Goal: Task Accomplishment & Management: Manage account settings

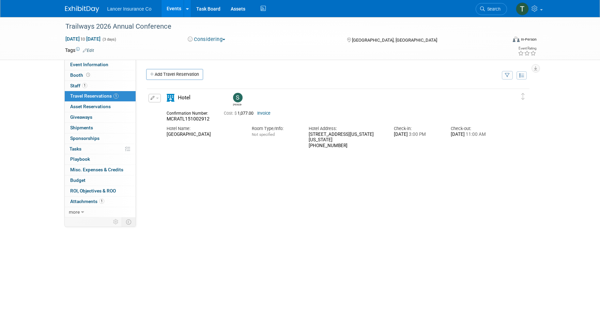
click at [173, 11] on link "Events" at bounding box center [174, 8] width 25 height 17
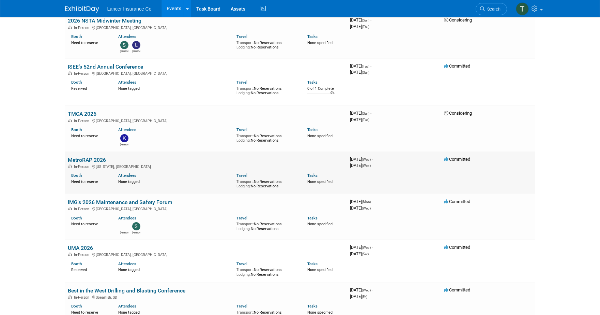
scroll to position [1238, 0]
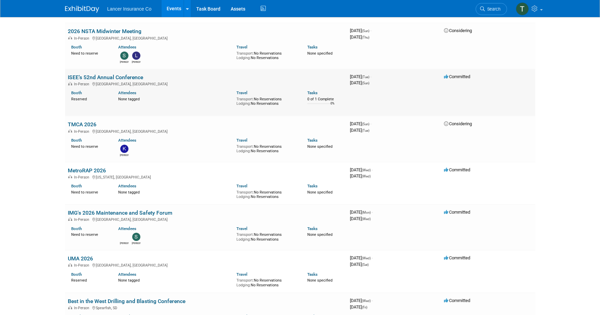
click at [82, 77] on link "ISEE’s 52nd Annual Conference" at bounding box center [105, 77] width 75 height 6
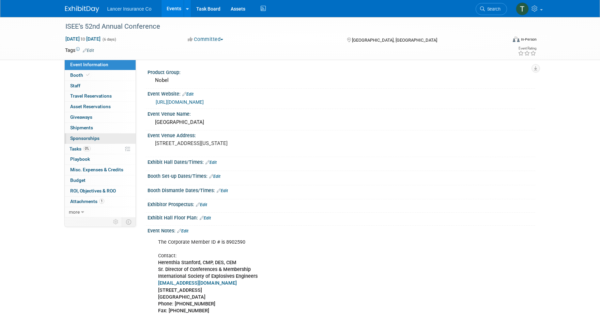
click at [79, 137] on span "Sponsorships 0" at bounding box center [84, 137] width 29 height 5
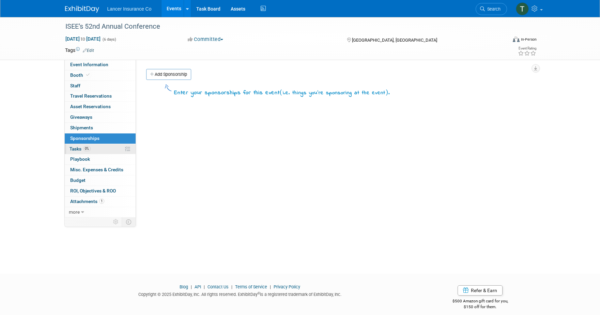
click at [76, 150] on span "Tasks 0%" at bounding box center [80, 148] width 21 height 5
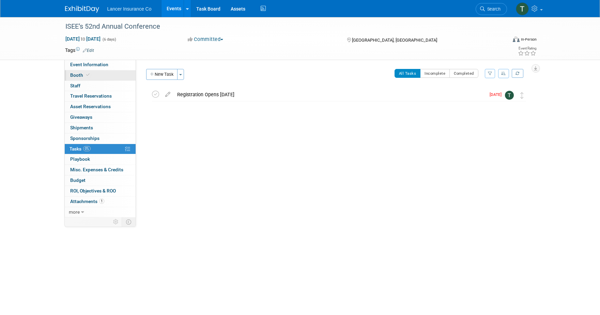
click at [76, 75] on span "Booth" at bounding box center [80, 74] width 21 height 5
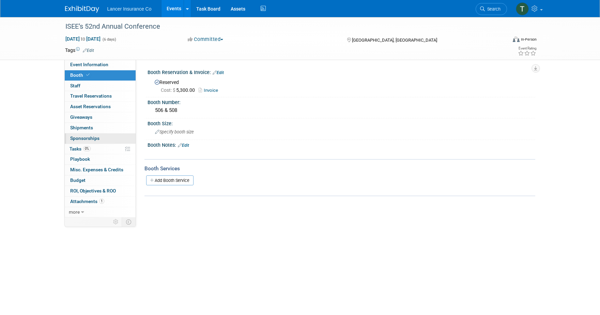
click at [78, 138] on span "Sponsorships 0" at bounding box center [84, 137] width 29 height 5
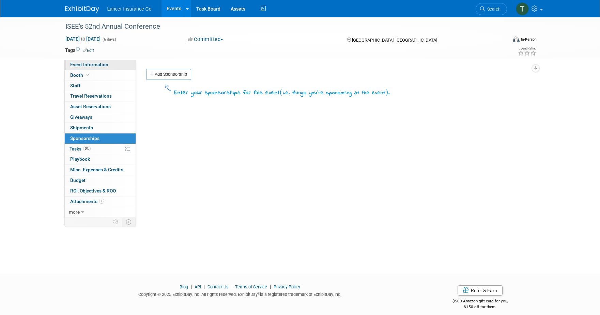
click at [82, 63] on span "Event Information" at bounding box center [89, 64] width 38 height 5
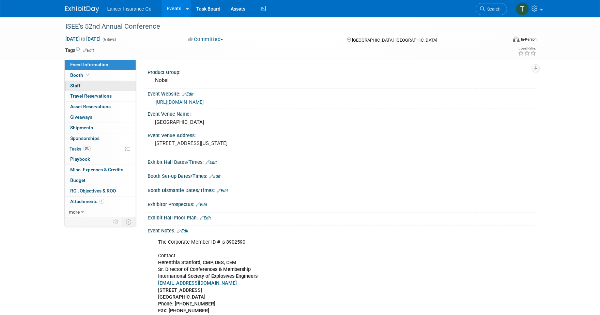
click at [79, 85] on span "Staff 0" at bounding box center [75, 85] width 10 height 5
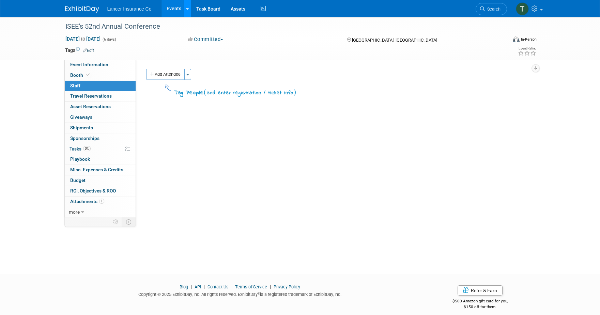
click at [186, 8] on icon at bounding box center [187, 9] width 3 height 4
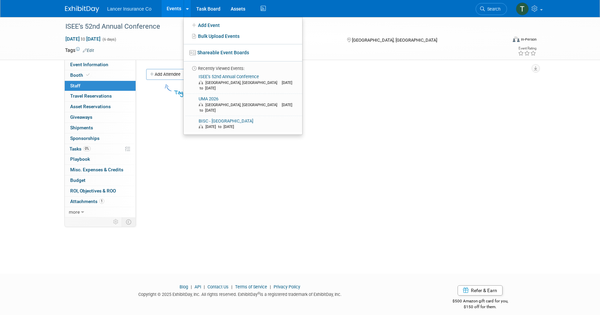
click at [169, 11] on link "Events" at bounding box center [174, 8] width 25 height 17
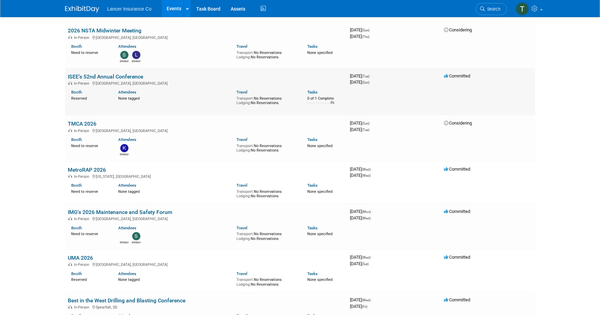
scroll to position [1218, 0]
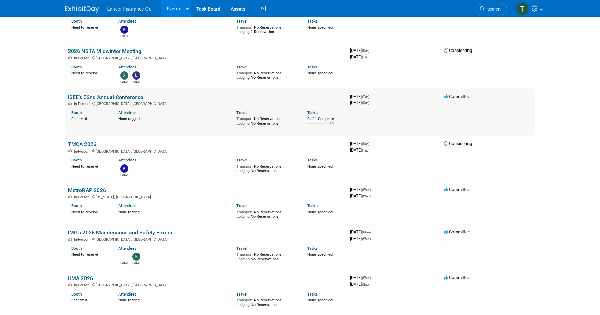
click at [87, 99] on link "ISEE’s 52nd Annual Conference" at bounding box center [105, 97] width 75 height 6
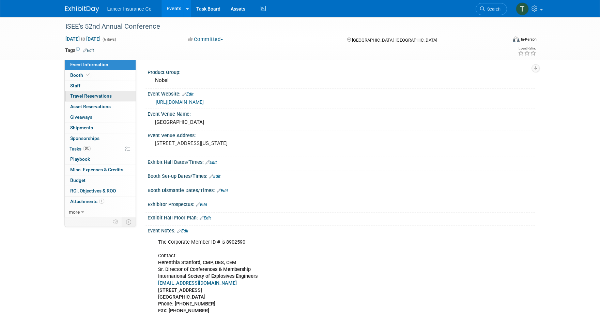
click at [83, 94] on span "Travel Reservations 0" at bounding box center [91, 95] width 42 height 5
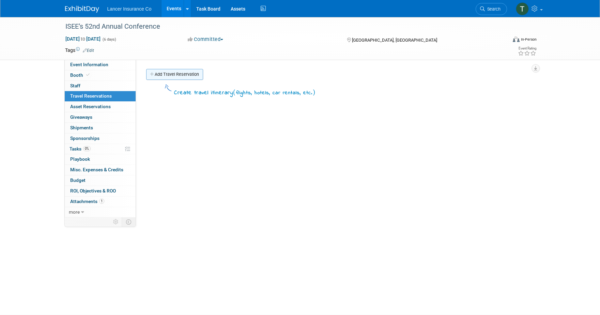
click at [177, 73] on link "Add Travel Reservation" at bounding box center [174, 74] width 57 height 11
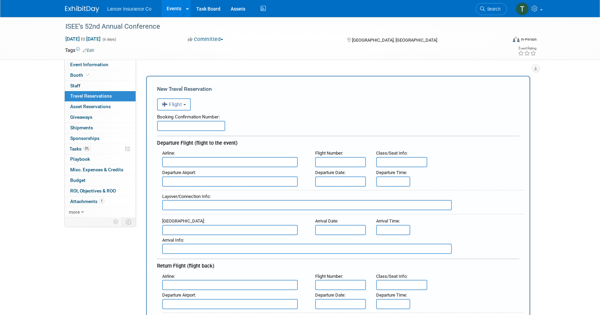
click at [187, 105] on button "Flight" at bounding box center [174, 104] width 34 height 12
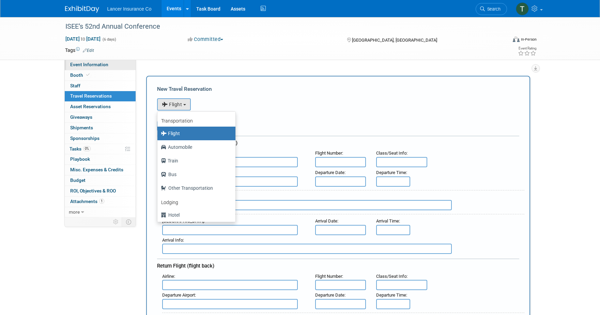
click at [92, 63] on span "Event Information" at bounding box center [89, 64] width 38 height 5
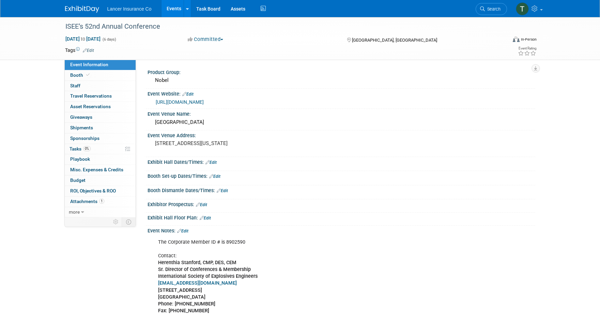
click at [177, 104] on link "https://isee.org/" at bounding box center [180, 101] width 48 height 5
click at [87, 98] on span "Travel Reservations 0" at bounding box center [91, 95] width 42 height 5
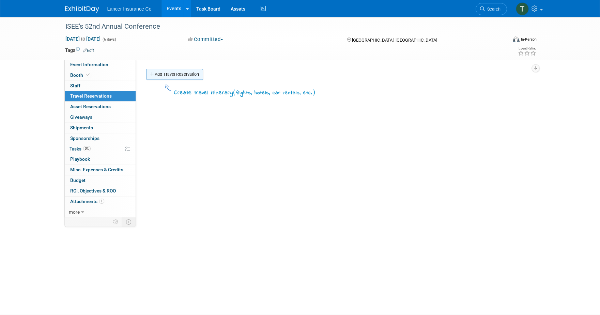
click at [167, 74] on link "Add Travel Reservation" at bounding box center [174, 74] width 57 height 11
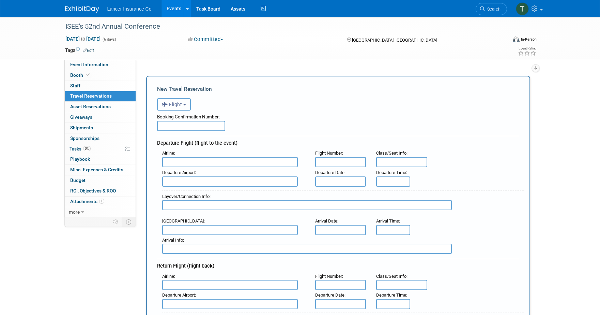
click at [182, 107] on button "Flight" at bounding box center [174, 104] width 34 height 12
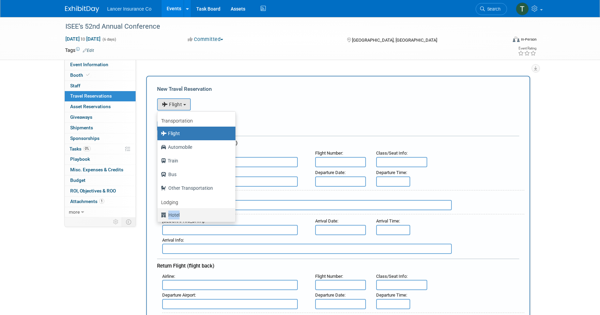
click at [179, 211] on link "Hotel" at bounding box center [197, 215] width 78 height 14
click at [179, 212] on label "Hotel" at bounding box center [195, 214] width 68 height 11
click at [159, 212] on input "Hotel" at bounding box center [156, 214] width 4 height 4
select select "6"
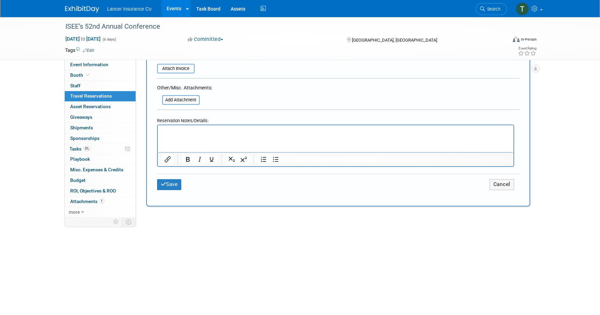
scroll to position [239, 0]
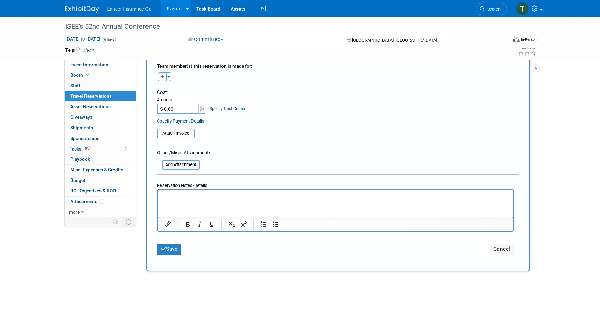
click at [173, 200] on html at bounding box center [336, 195] width 356 height 10
paste body "Rich Text Area. Press ALT-0 for help."
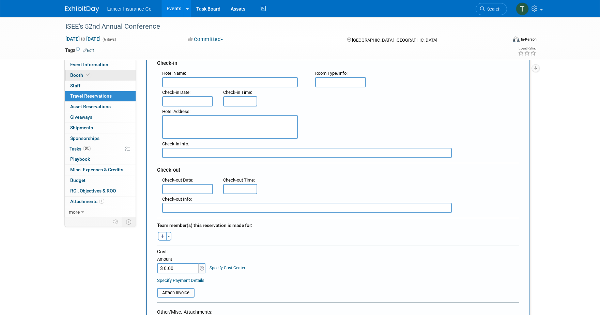
scroll to position [69, 0]
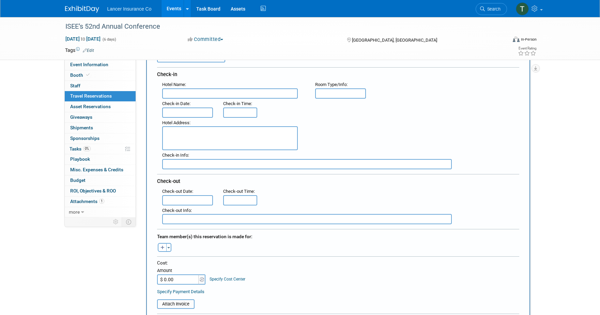
click at [186, 133] on textarea at bounding box center [230, 138] width 136 height 24
paste textarea "407 N Virginia St, Reno, NV 89501"
type textarea "407 N Virginia St, Reno, NV 89501"
click at [177, 94] on input "text" at bounding box center [230, 93] width 136 height 10
paste input "Silver Legacy Resort Casino"
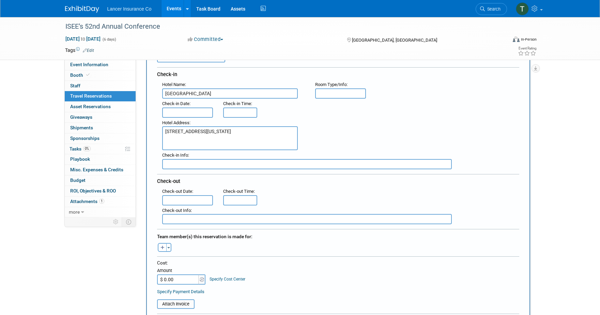
type input "Silver Legacy Resort Casino"
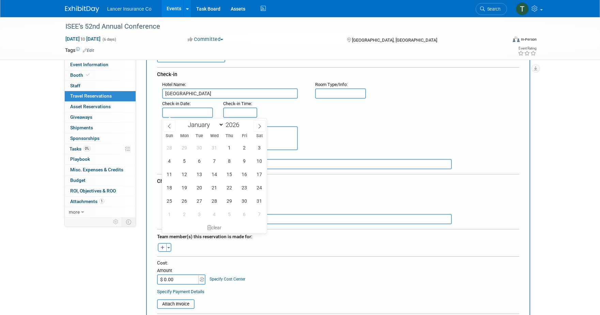
click at [181, 113] on input "text" at bounding box center [187, 112] width 51 height 10
click at [201, 188] on span "20" at bounding box center [199, 187] width 13 height 13
type input "Jan 20, 2026"
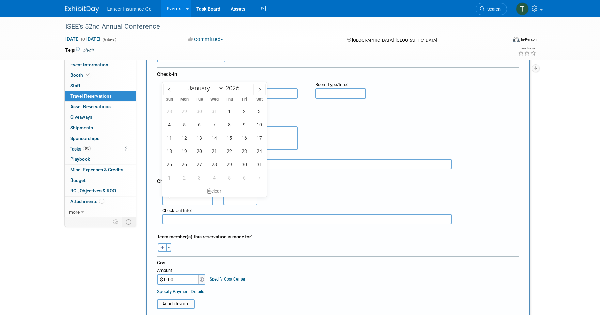
click at [193, 200] on input "text" at bounding box center [187, 200] width 51 height 10
click at [256, 151] on span "24" at bounding box center [259, 150] width 13 height 13
type input "Jan 24, 2026"
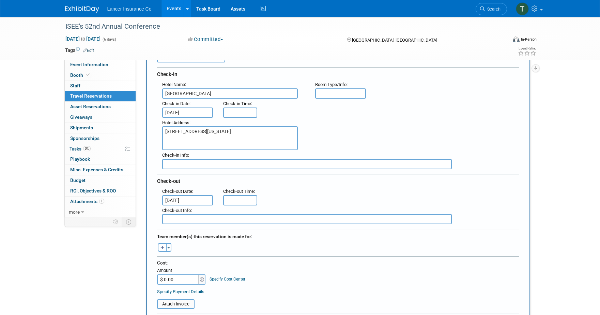
type input "3:00 PM"
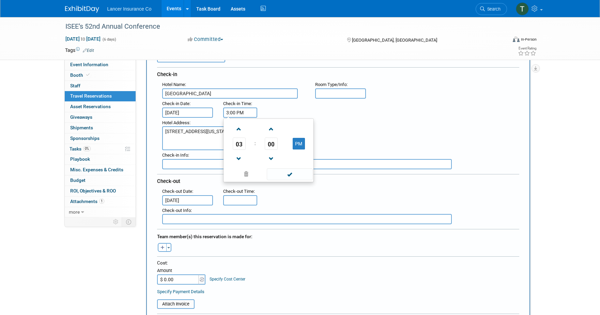
click at [242, 112] on input "3:00 PM" at bounding box center [240, 112] width 34 height 10
click at [282, 173] on span at bounding box center [290, 174] width 46 height 12
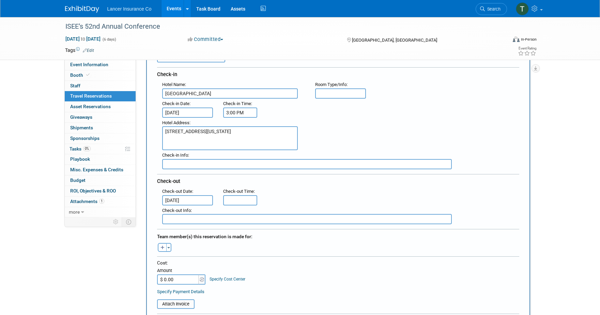
type input "11:00 AM"
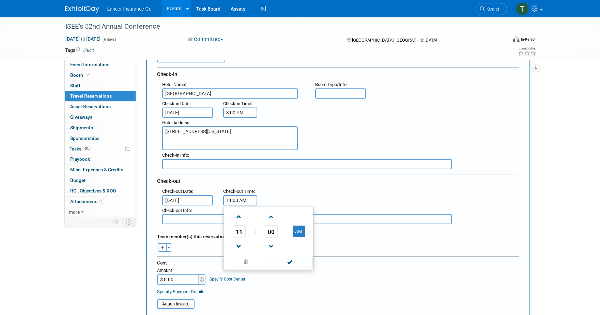
click at [242, 201] on input "11:00 AM" at bounding box center [240, 200] width 34 height 10
click at [279, 265] on span at bounding box center [290, 262] width 46 height 12
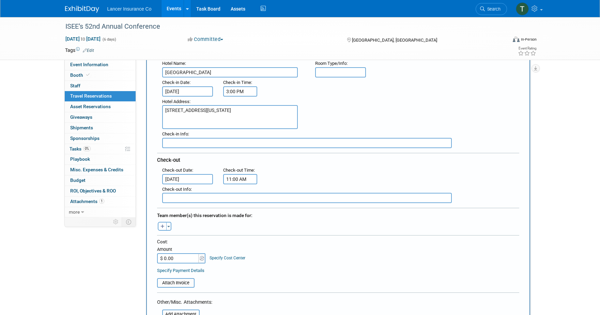
scroll to position [90, 0]
click at [174, 258] on input "$ 0.00" at bounding box center [178, 258] width 43 height 10
paste input "552.26"
type input "$ 552.26"
click at [169, 227] on button "Toggle Dropdown" at bounding box center [168, 225] width 5 height 9
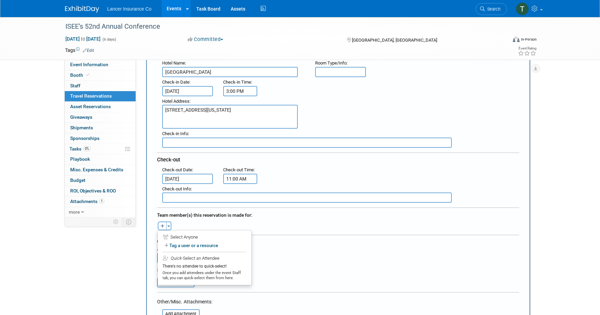
click at [164, 225] on icon "button" at bounding box center [163, 226] width 4 height 4
select select
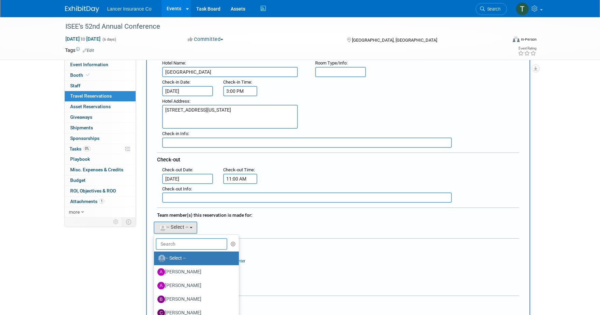
click at [176, 241] on input "text" at bounding box center [192, 244] width 72 height 12
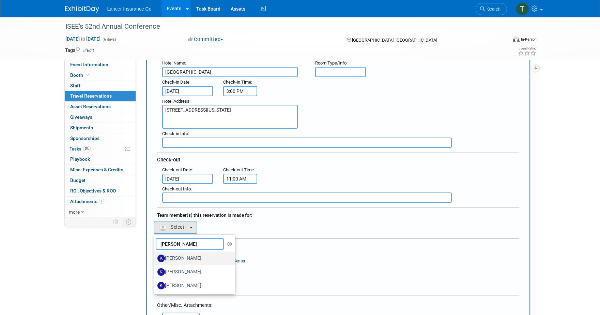
type input "kim"
click at [168, 257] on label "[PERSON_NAME]" at bounding box center [193, 258] width 71 height 11
click at [155, 257] on input "[PERSON_NAME]" at bounding box center [153, 257] width 4 height 4
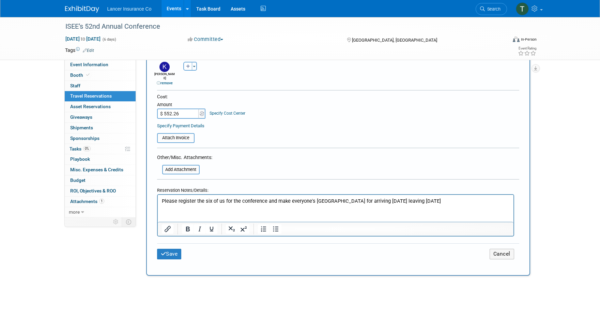
scroll to position [258, 0]
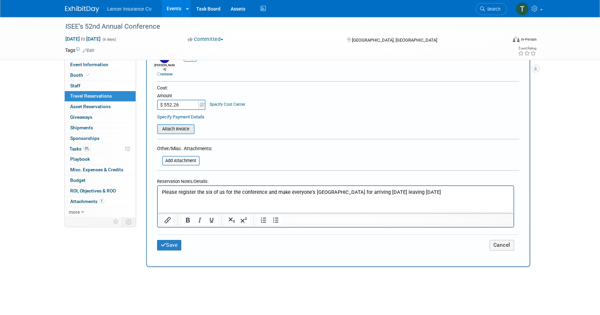
click at [181, 125] on input "file" at bounding box center [153, 129] width 81 height 8
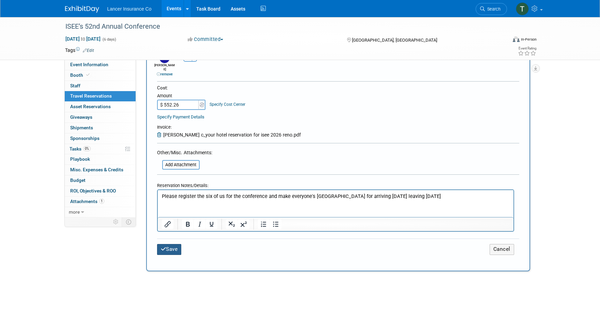
click at [170, 244] on button "Save" at bounding box center [169, 249] width 25 height 11
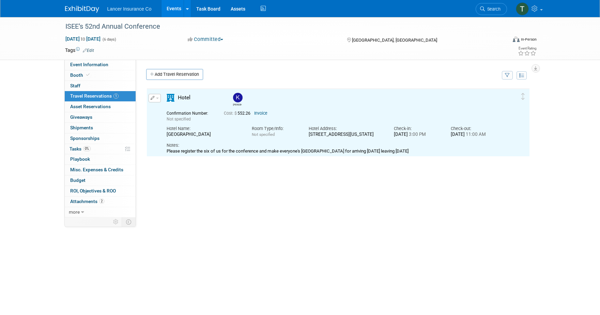
scroll to position [0, 0]
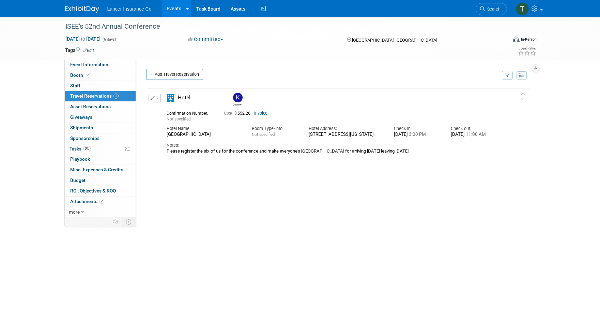
click at [159, 98] on button "button" at bounding box center [155, 98] width 12 height 9
click at [168, 128] on button "Duplicate" at bounding box center [178, 133] width 58 height 10
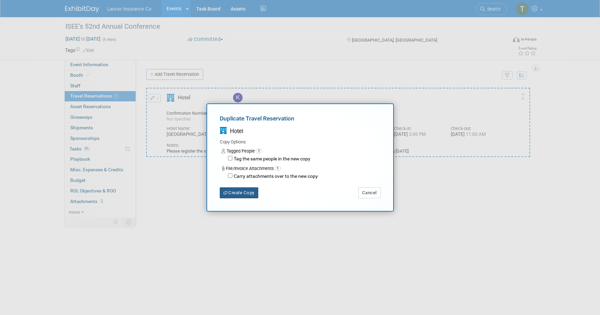
click at [240, 194] on button "Create Copy" at bounding box center [239, 192] width 39 height 11
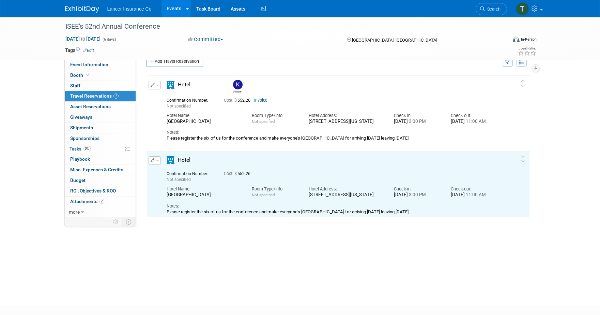
click at [160, 159] on button "button" at bounding box center [155, 160] width 12 height 9
click at [167, 171] on button "Edit Reservation" at bounding box center [178, 172] width 58 height 10
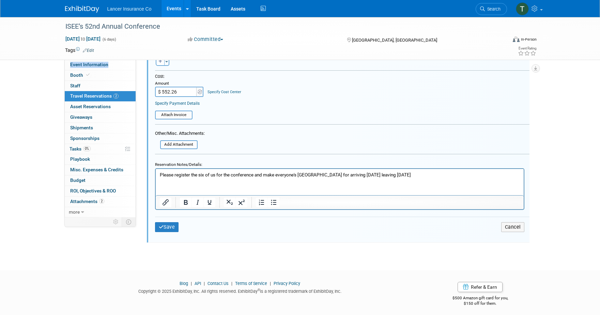
scroll to position [320, 0]
click at [171, 177] on html "Please register the six of us for the conference and make everyone's hotel rese…" at bounding box center [339, 172] width 368 height 9
drag, startPoint x: 180, startPoint y: 181, endPoint x: 197, endPoint y: 184, distance: 17.3
click at [184, 177] on html "Please register the six of us for the conference and make everyone's hotel rese…" at bounding box center [339, 172] width 368 height 9
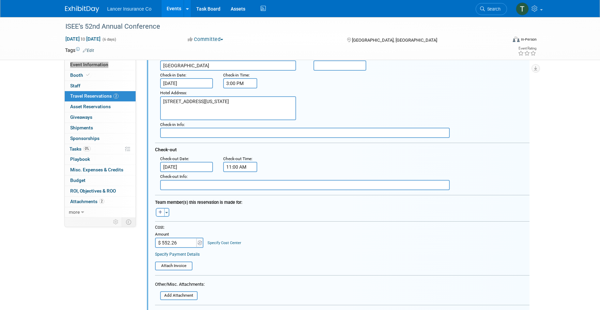
scroll to position [173, 0]
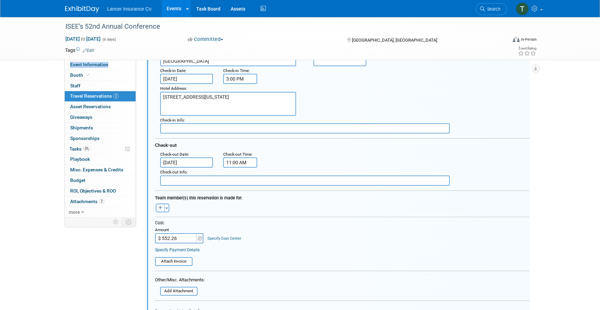
click at [159, 208] on icon "button" at bounding box center [161, 208] width 4 height 4
select select
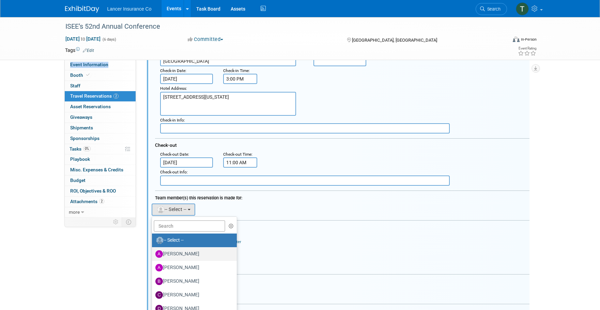
click at [174, 251] on label "[PERSON_NAME]" at bounding box center [192, 253] width 75 height 11
click at [153, 251] on input "[PERSON_NAME]" at bounding box center [151, 253] width 4 height 4
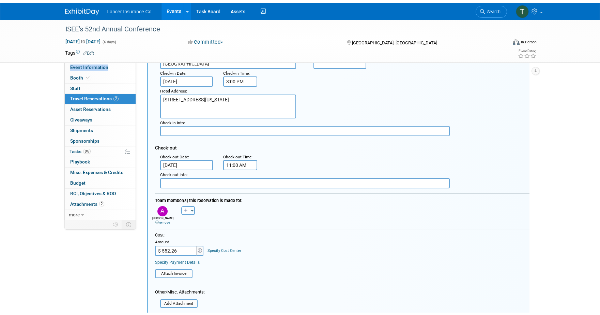
scroll to position [303, 0]
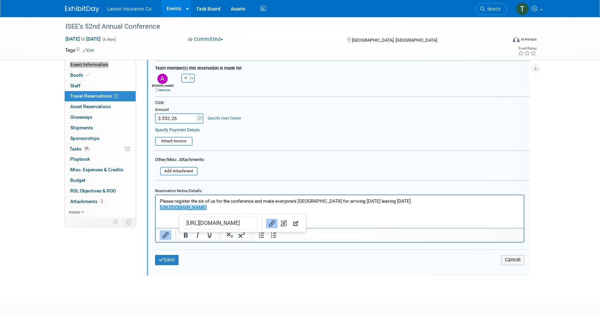
drag, startPoint x: 243, startPoint y: 205, endPoint x: 177, endPoint y: 206, distance: 66.5
click at [177, 206] on p "https://book.passkey.com/go/SRSEE4﻿" at bounding box center [340, 207] width 360 height 6
click at [290, 223] on icon "Open link" at bounding box center [294, 223] width 8 height 8
copy link "ook.passkey.com/go/SRSEE4﻿"
click at [247, 207] on p "https://book.passkey.com/go/SRSEE4﻿" at bounding box center [340, 207] width 360 height 6
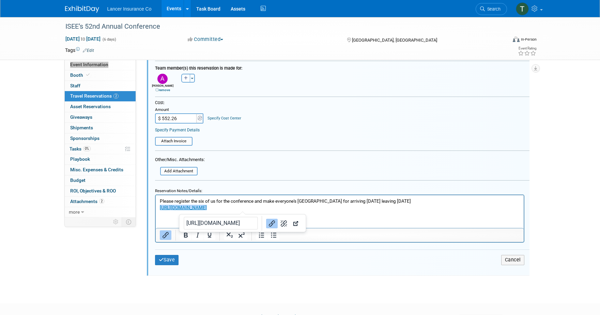
drag, startPoint x: 247, startPoint y: 207, endPoint x: 160, endPoint y: 207, distance: 86.9
click at [160, 207] on p "https://book.passkey.com/go/SRSEE4﻿" at bounding box center [340, 207] width 360 height 6
click at [265, 211] on html "Please register the six of us for the conference and make everyone's hotel rese…" at bounding box center [339, 203] width 368 height 16
click at [257, 210] on p "https://book.passkey.com/go/SRSEE4﻿" at bounding box center [340, 207] width 360 height 6
click at [255, 207] on p "https://book.passkey.com/go/SRSEE4﻿" at bounding box center [340, 207] width 360 height 6
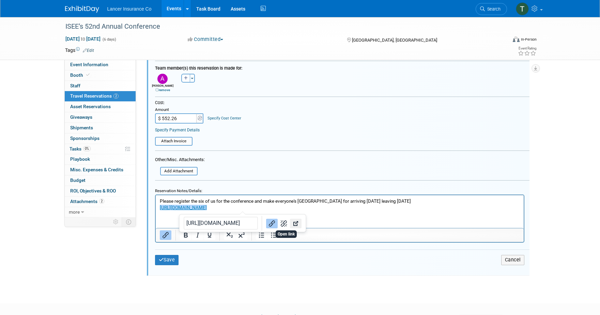
click at [292, 224] on icon "Open link" at bounding box center [296, 223] width 8 height 8
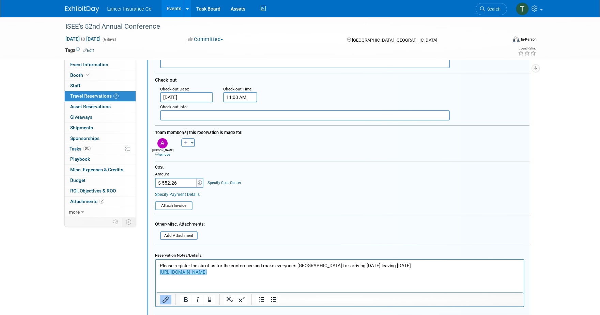
scroll to position [249, 0]
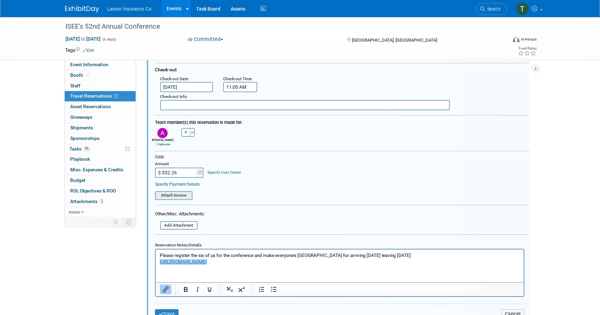
type input "5CVDDKPL"
click at [167, 194] on input "file" at bounding box center [151, 196] width 81 height 8
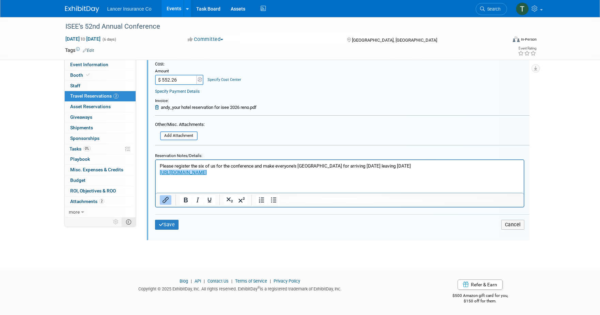
scroll to position [342, 0]
click at [164, 226] on button "Save" at bounding box center [167, 224] width 24 height 10
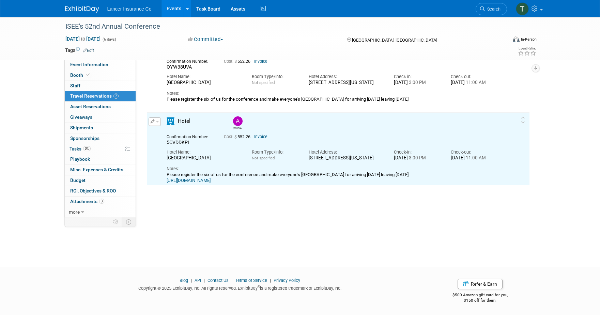
scroll to position [0, 0]
click at [158, 121] on span "button" at bounding box center [157, 121] width 3 height 1
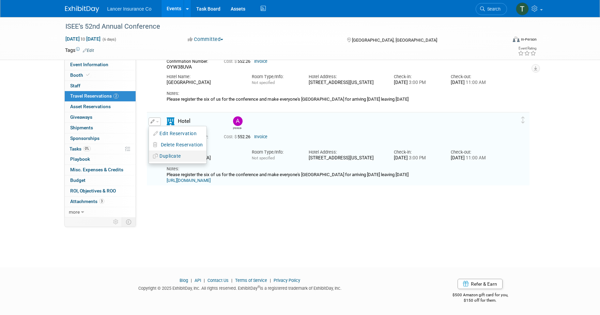
click at [170, 158] on button "Duplicate" at bounding box center [178, 156] width 58 height 10
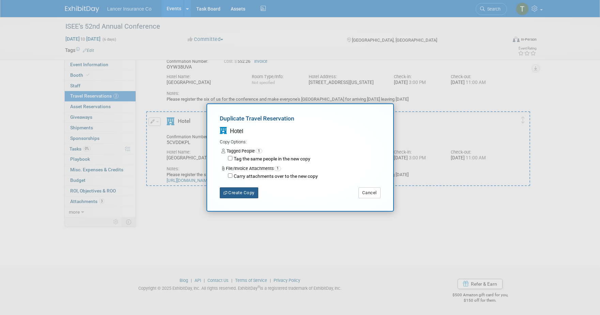
click at [239, 192] on button "Create Copy" at bounding box center [239, 192] width 39 height 11
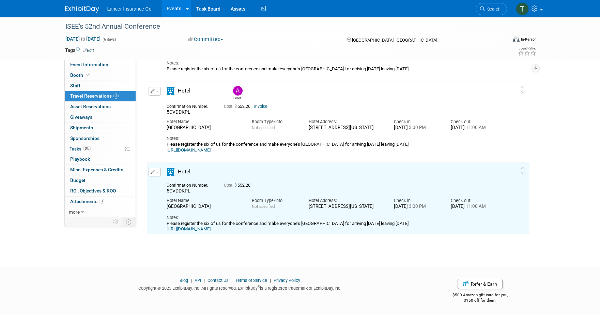
click at [159, 173] on button "button" at bounding box center [155, 172] width 12 height 9
click at [170, 185] on button "Edit Reservation" at bounding box center [178, 184] width 58 height 10
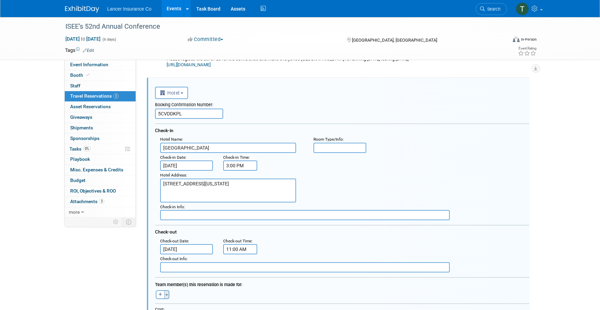
click at [169, 295] on button "Toggle Dropdown" at bounding box center [166, 294] width 5 height 9
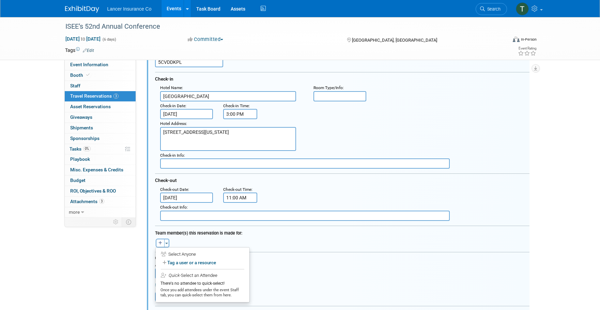
scroll to position [255, 0]
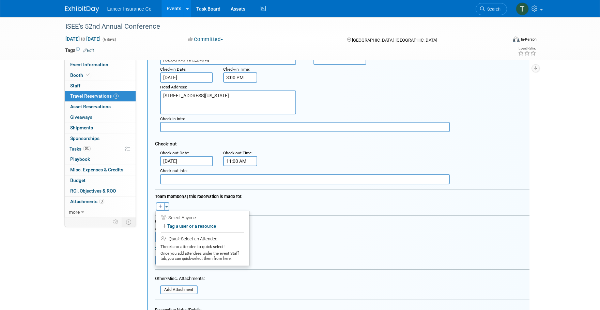
drag, startPoint x: 184, startPoint y: 223, endPoint x: 163, endPoint y: 214, distance: 22.4
click at [163, 214] on li "Select Anyone Tag a user or a resource Quick -Select an Attendee" at bounding box center [203, 227] width 94 height 31
click at [159, 208] on icon "button" at bounding box center [161, 206] width 4 height 4
select select
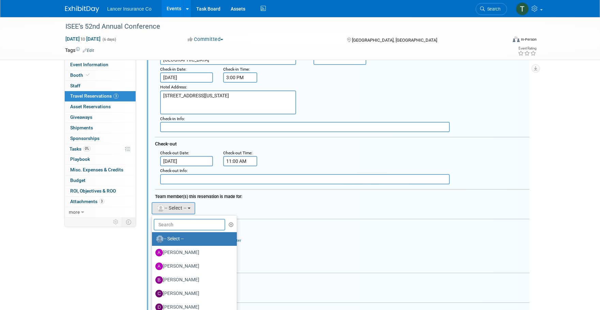
click at [175, 225] on input "text" at bounding box center [190, 225] width 72 height 12
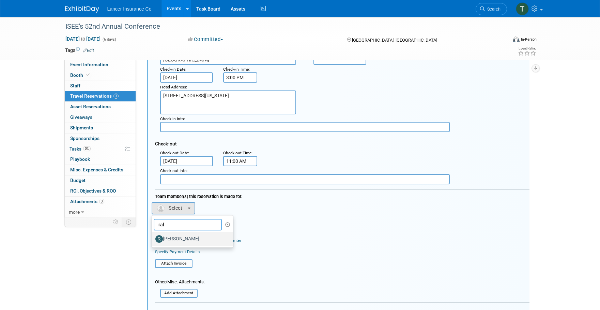
type input "ral"
click at [183, 237] on label "[PERSON_NAME]" at bounding box center [190, 238] width 71 height 11
click at [153, 237] on input "[PERSON_NAME]" at bounding box center [151, 238] width 4 height 4
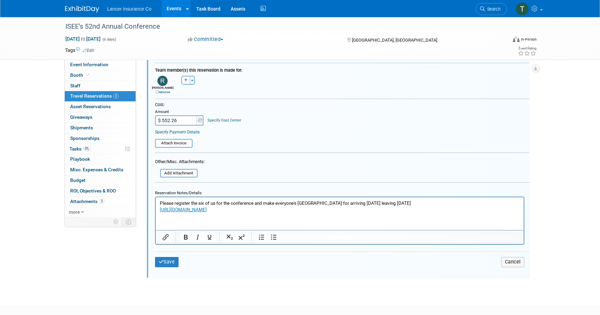
scroll to position [420, 0]
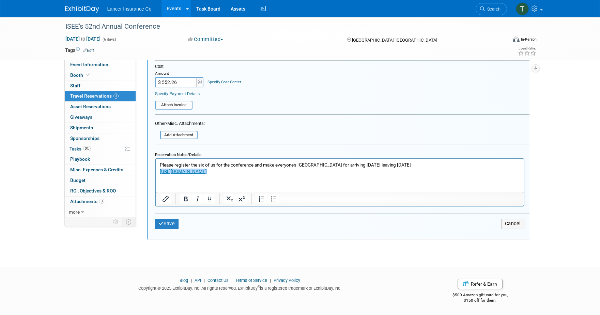
click at [204, 172] on link "https://book.passkey.com/go/SRSEE4" at bounding box center [183, 170] width 47 height 5
click at [318, 185] on icon "Open link" at bounding box center [320, 187] width 5 height 5
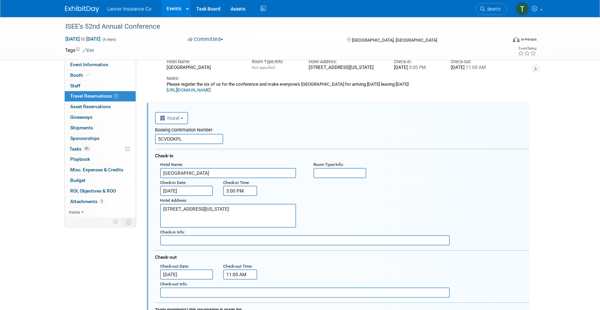
scroll to position [84, 0]
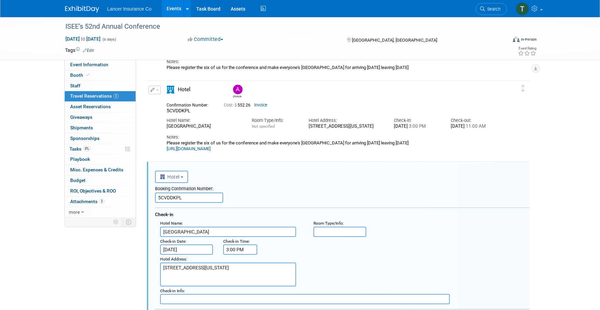
drag, startPoint x: 182, startPoint y: 197, endPoint x: 149, endPoint y: 197, distance: 32.7
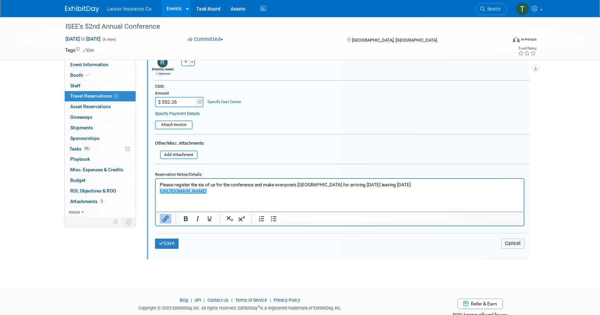
scroll to position [420, 0]
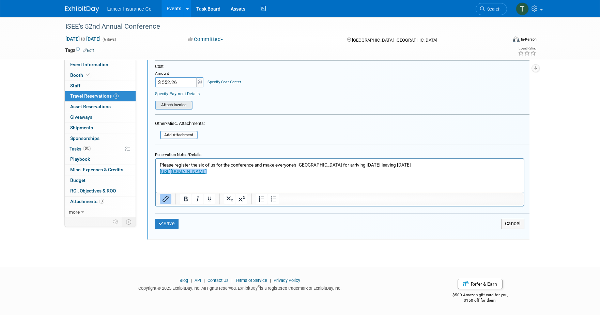
type input "F02VX4YU"
click at [166, 108] on input "file" at bounding box center [151, 105] width 81 height 8
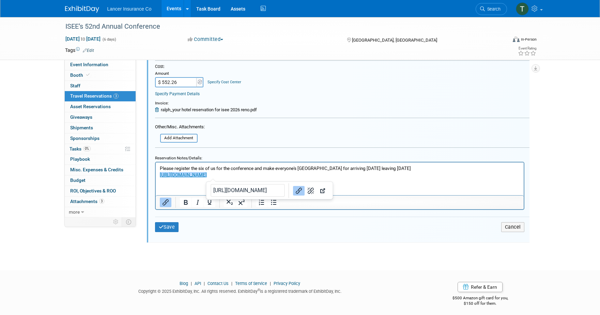
click at [207, 175] on link "https://book.passkey.com/go/SRSEE4" at bounding box center [183, 173] width 47 height 5
click at [320, 191] on icon "Open link" at bounding box center [322, 190] width 5 height 5
click at [171, 225] on button "Save" at bounding box center [167, 227] width 24 height 10
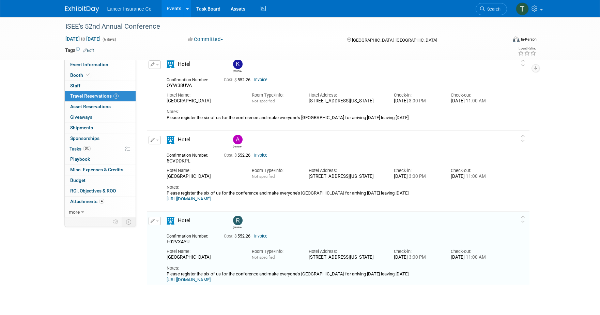
scroll to position [84, 0]
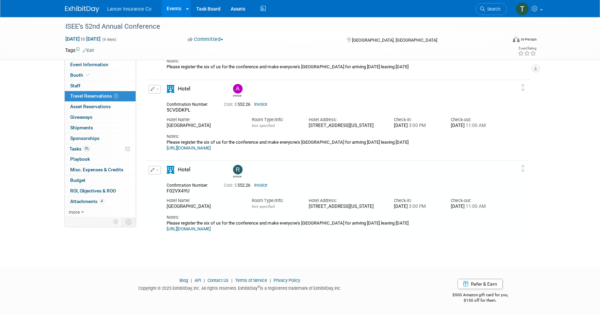
click at [158, 168] on button "button" at bounding box center [155, 170] width 12 height 9
click at [170, 204] on button "Duplicate" at bounding box center [178, 204] width 58 height 10
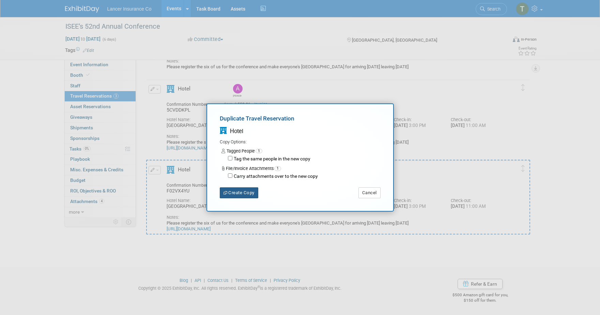
click at [255, 191] on button "Create Copy" at bounding box center [239, 192] width 39 height 11
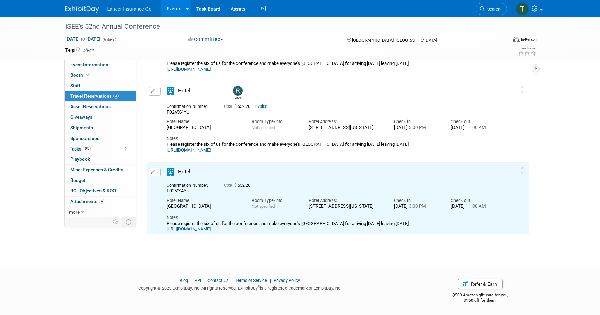
scroll to position [0, 0]
click at [159, 173] on button "button" at bounding box center [155, 172] width 12 height 9
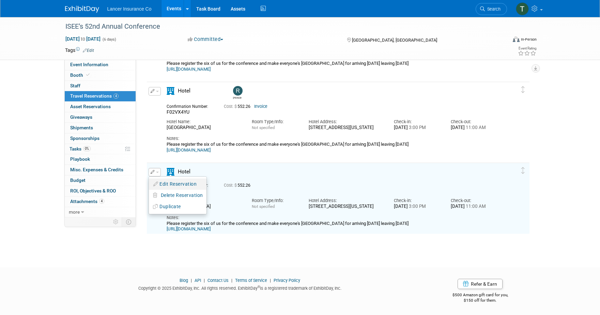
click at [167, 185] on button "Edit Reservation" at bounding box center [178, 184] width 58 height 10
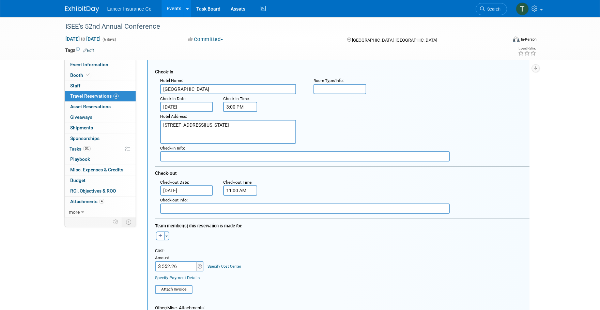
scroll to position [339, 0]
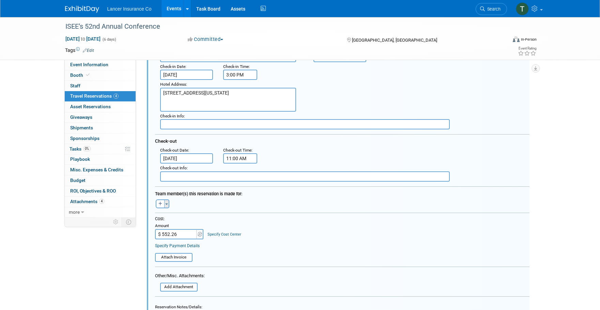
click at [168, 204] on button "Toggle Dropdown" at bounding box center [166, 203] width 5 height 9
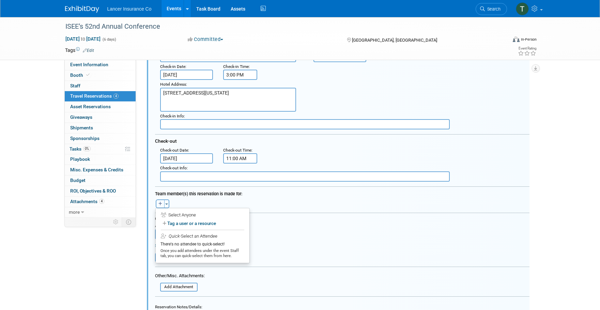
click at [160, 204] on icon "button" at bounding box center [161, 203] width 4 height 4
select select
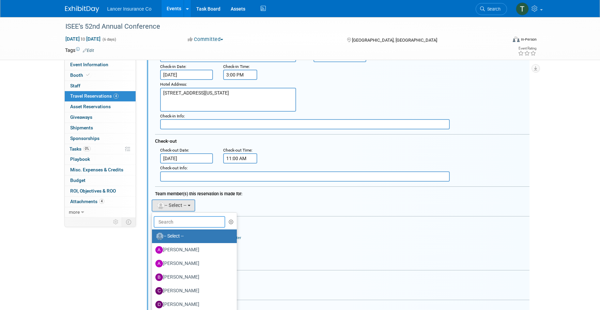
click at [180, 226] on input "text" at bounding box center [190, 222] width 72 height 12
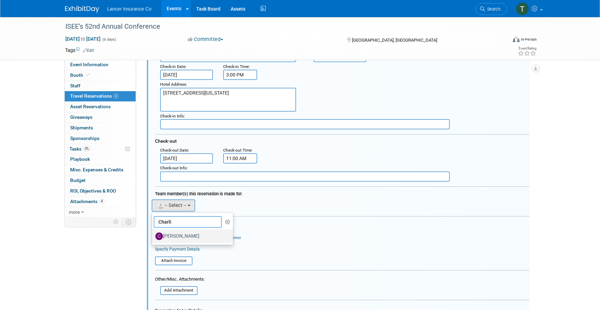
type input "Charli"
click at [182, 233] on label "[PERSON_NAME]" at bounding box center [190, 235] width 71 height 11
click at [153, 233] on input "[PERSON_NAME]" at bounding box center [151, 235] width 4 height 4
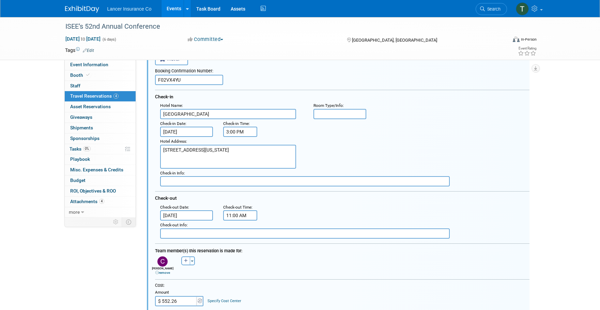
scroll to position [206, 0]
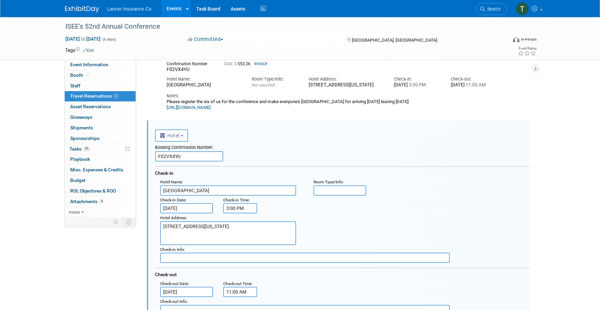
drag, startPoint x: 188, startPoint y: 157, endPoint x: 147, endPoint y: 151, distance: 41.3
paste input "RKEWSPE7"
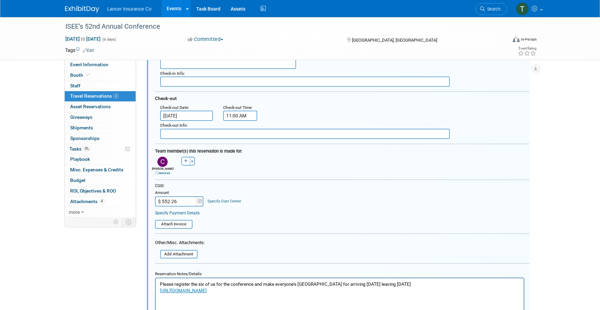
scroll to position [389, 0]
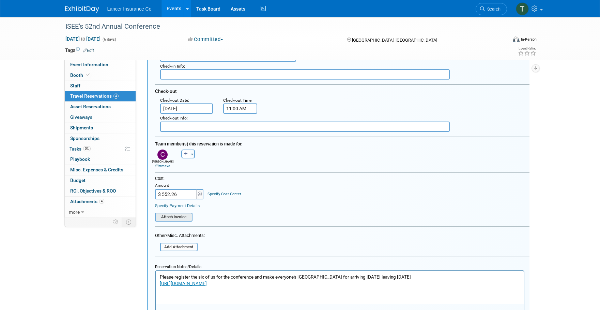
type input "RKEWSPE7"
click at [172, 214] on input "file" at bounding box center [151, 217] width 81 height 8
click at [173, 214] on input "file" at bounding box center [151, 217] width 81 height 8
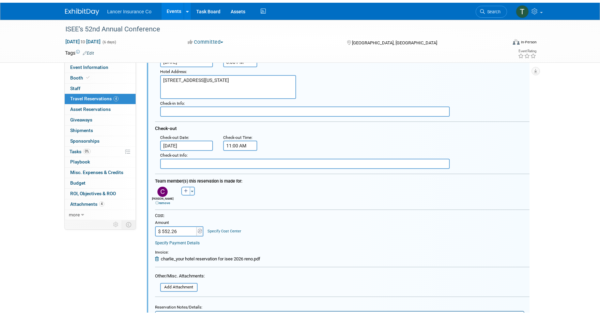
scroll to position [504, 0]
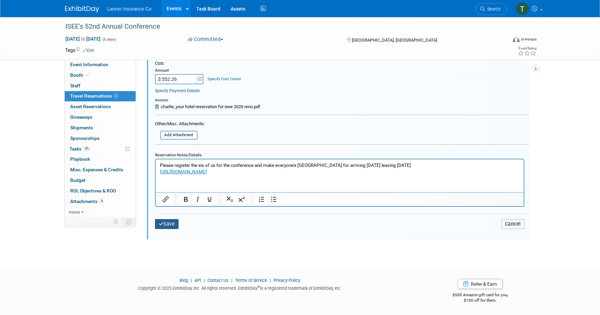
click at [172, 224] on button "Save" at bounding box center [167, 224] width 24 height 10
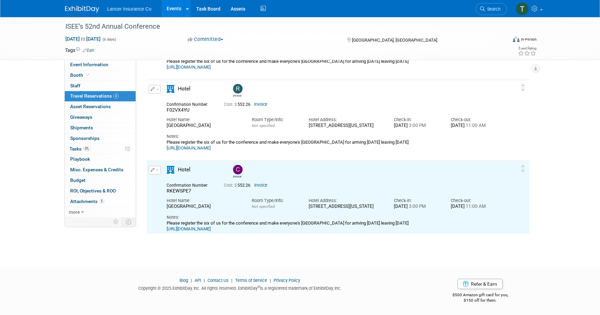
scroll to position [0, 0]
click at [158, 170] on span "button" at bounding box center [157, 169] width 3 height 1
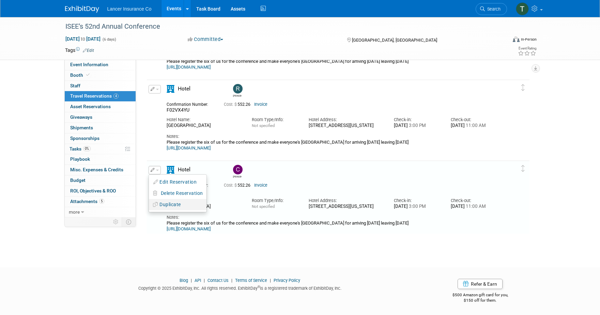
click at [168, 203] on button "Duplicate" at bounding box center [178, 204] width 58 height 10
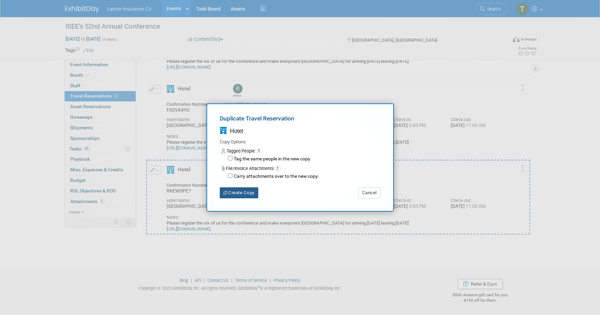
click at [250, 191] on button "Create Copy" at bounding box center [239, 192] width 39 height 11
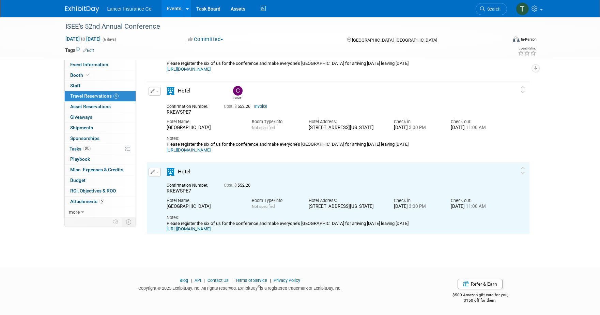
click at [158, 173] on button "button" at bounding box center [155, 172] width 12 height 9
click at [174, 184] on button "Edit Reservation" at bounding box center [178, 184] width 58 height 10
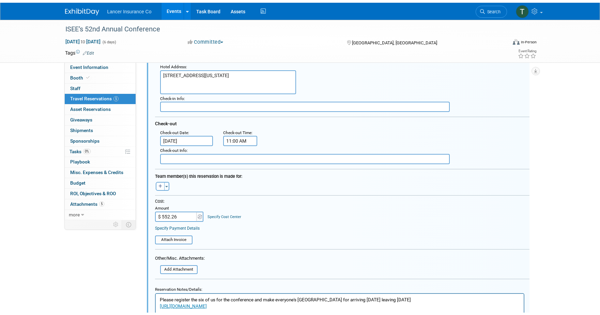
scroll to position [507, 0]
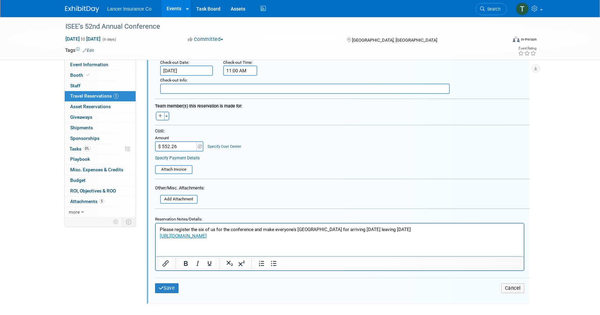
drag, startPoint x: 160, startPoint y: 229, endPoint x: 191, endPoint y: 240, distance: 33.4
click at [162, 229] on p "Please register the six of us for the conference and make everyone's hotel rese…" at bounding box center [340, 232] width 360 height 13
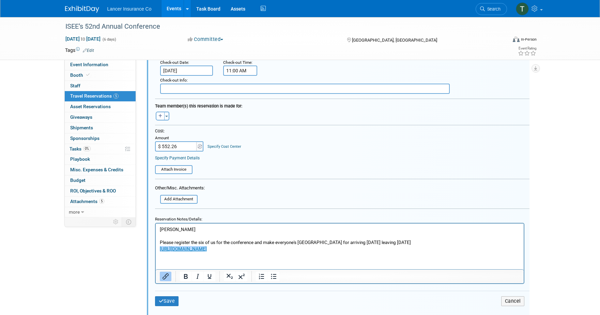
click at [195, 251] on link "https://book.passkey.com/go/SRSEE4" at bounding box center [183, 247] width 47 height 5
click at [309, 233] on icon "Open link" at bounding box center [313, 233] width 8 height 8
drag, startPoint x: 155, startPoint y: 226, endPoint x: 307, endPoint y: 448, distance: 268.7
click at [155, 226] on html "Kim Please register the six of us for the conference and make everyone's hotel …" at bounding box center [339, 237] width 368 height 29
click at [173, 168] on input "file" at bounding box center [151, 170] width 81 height 8
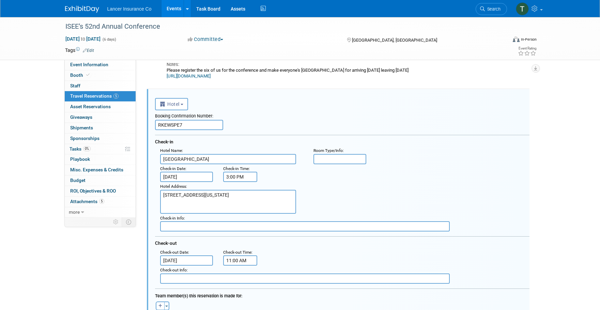
scroll to position [308, 0]
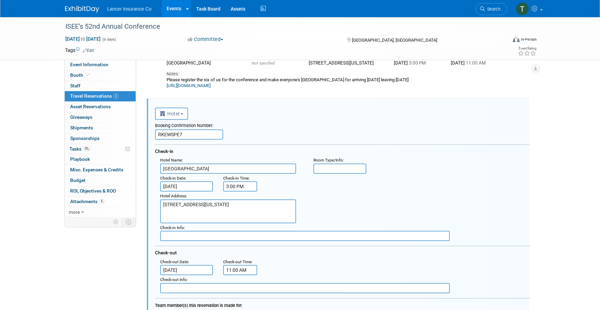
drag, startPoint x: 188, startPoint y: 134, endPoint x: 151, endPoint y: 129, distance: 37.2
click at [151, 129] on div "<i class="fas fa-plane" style="padding: 6px 4px 6px 1px;"></i> Flight <i class=…" at bounding box center [338, 309] width 383 height 420
paste input "GLVEGSQR"
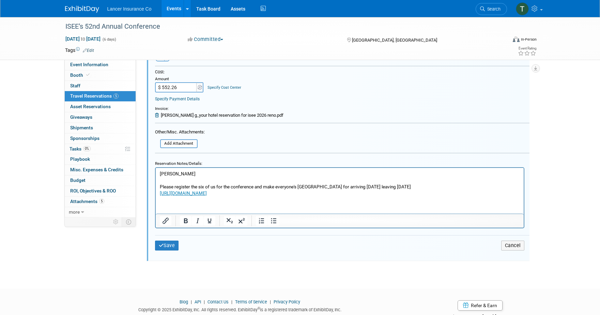
scroll to position [588, 0]
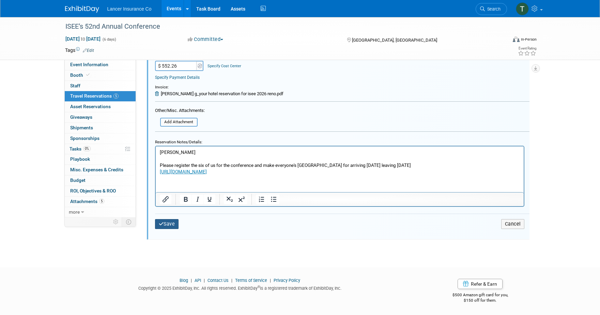
type input "GLVEGSQR"
click at [169, 222] on button "Save" at bounding box center [167, 224] width 24 height 10
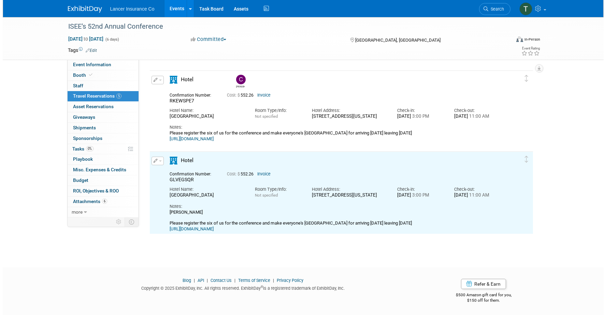
scroll to position [0, 0]
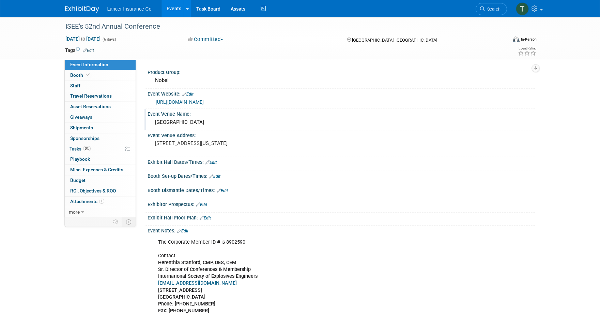
drag, startPoint x: 228, startPoint y: 124, endPoint x: 156, endPoint y: 120, distance: 71.7
click at [156, 120] on div "[GEOGRAPHIC_DATA]" at bounding box center [342, 122] width 378 height 11
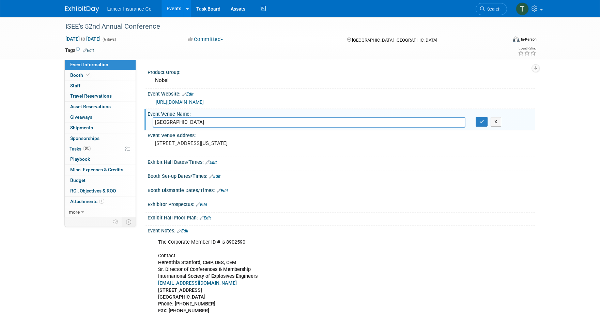
drag, startPoint x: 229, startPoint y: 120, endPoint x: 161, endPoint y: 116, distance: 68.7
click at [161, 116] on div "Event Venue Name: Silver Legacy Resort Casino Silver Legacy Resort Casino X" at bounding box center [340, 119] width 391 height 21
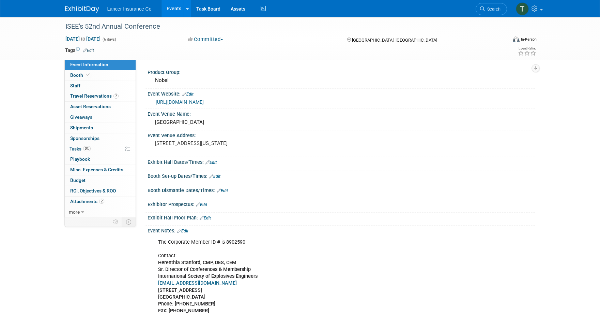
click at [179, 102] on link "https://isee.org/" at bounding box center [180, 101] width 48 height 5
click at [86, 95] on span "Travel Reservations 2" at bounding box center [94, 95] width 48 height 5
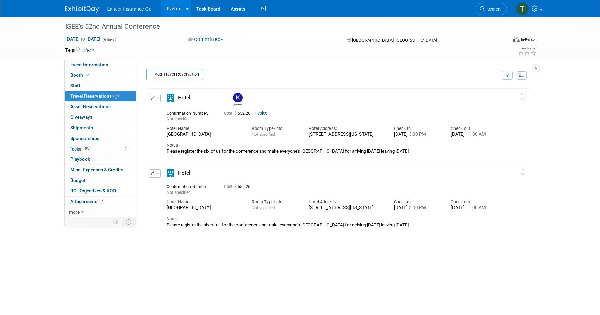
click at [157, 98] on span "button" at bounding box center [157, 98] width 3 height 1
click at [160, 109] on button "Edit Reservation" at bounding box center [178, 110] width 58 height 10
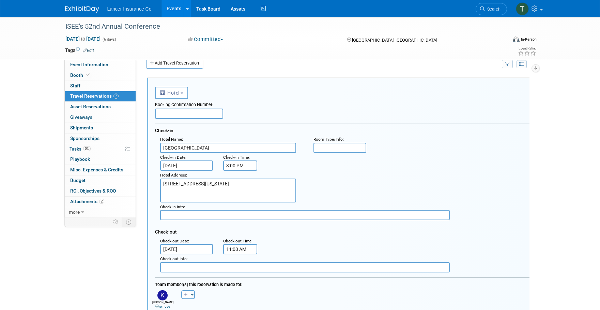
click at [190, 112] on input "text" at bounding box center [189, 113] width 68 height 10
paste input "OYW38UVA"
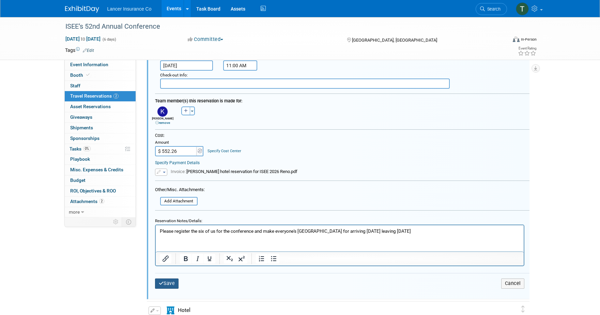
type input "OYW38UVA"
click at [167, 285] on button "Save" at bounding box center [167, 283] width 24 height 10
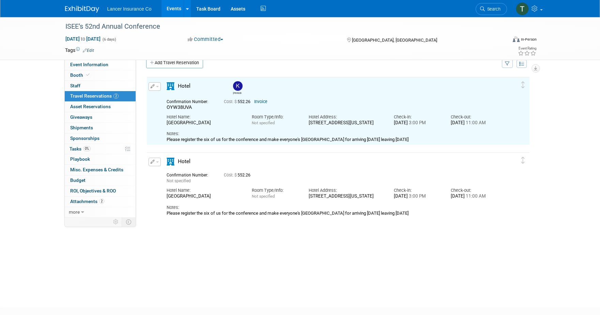
scroll to position [11, 0]
